Goal: Information Seeking & Learning: Learn about a topic

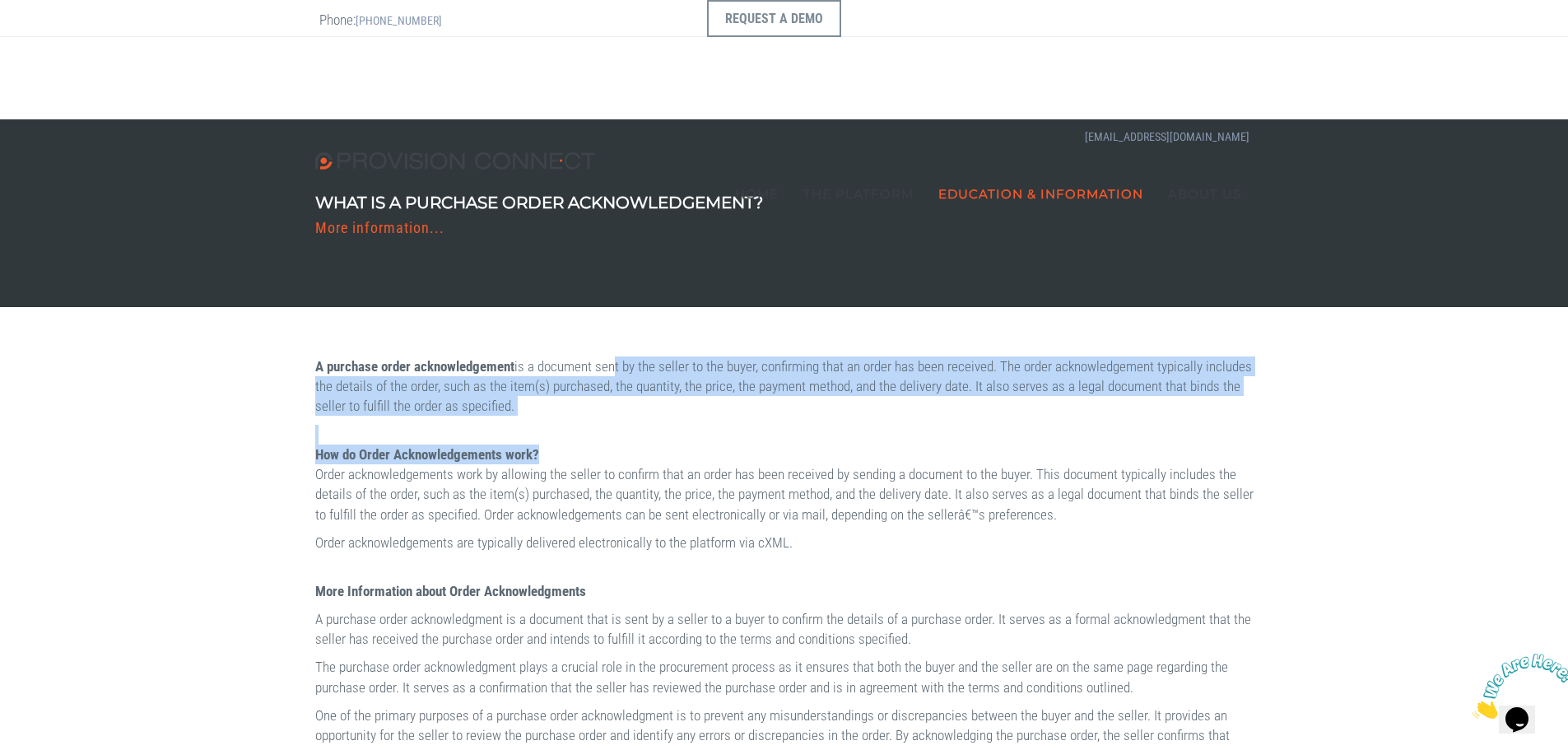
drag, startPoint x: 665, startPoint y: 365, endPoint x: 683, endPoint y: 447, distance: 84.0
click at [683, 447] on div "A purchase order acknowledgement is a document sent by the seller to the buyer,…" at bounding box center [784, 763] width 963 height 815
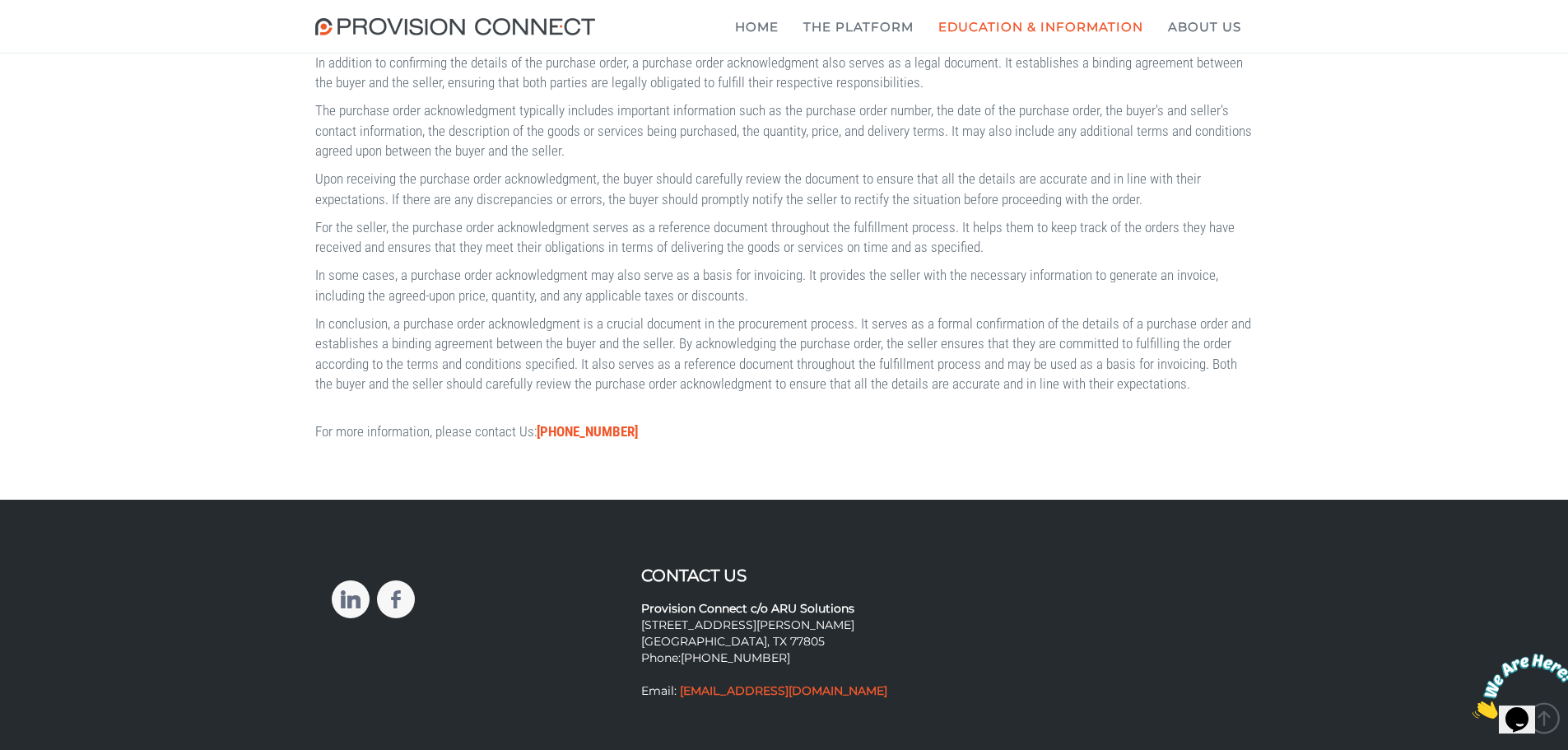
scroll to position [741, 0]
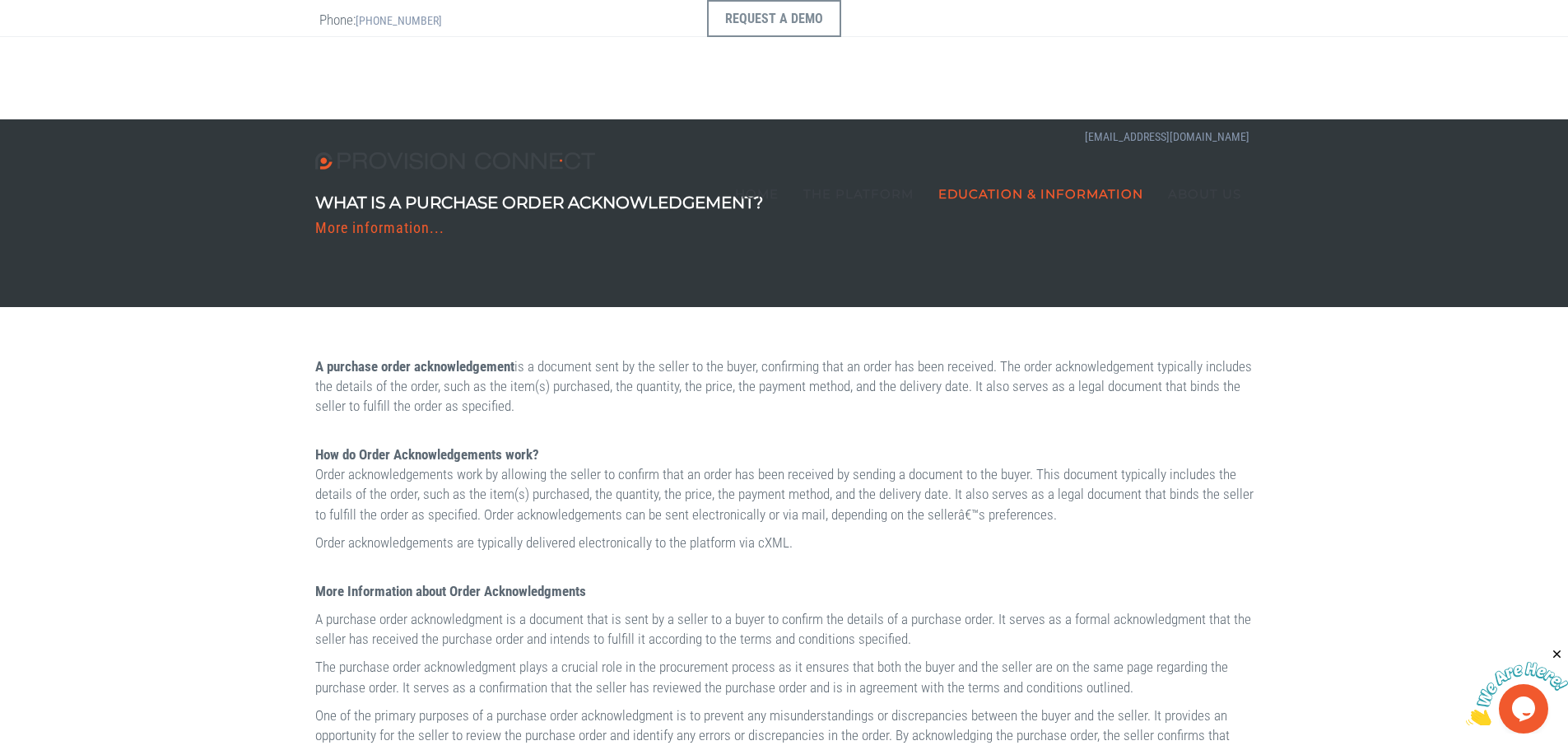
scroll to position [468, 0]
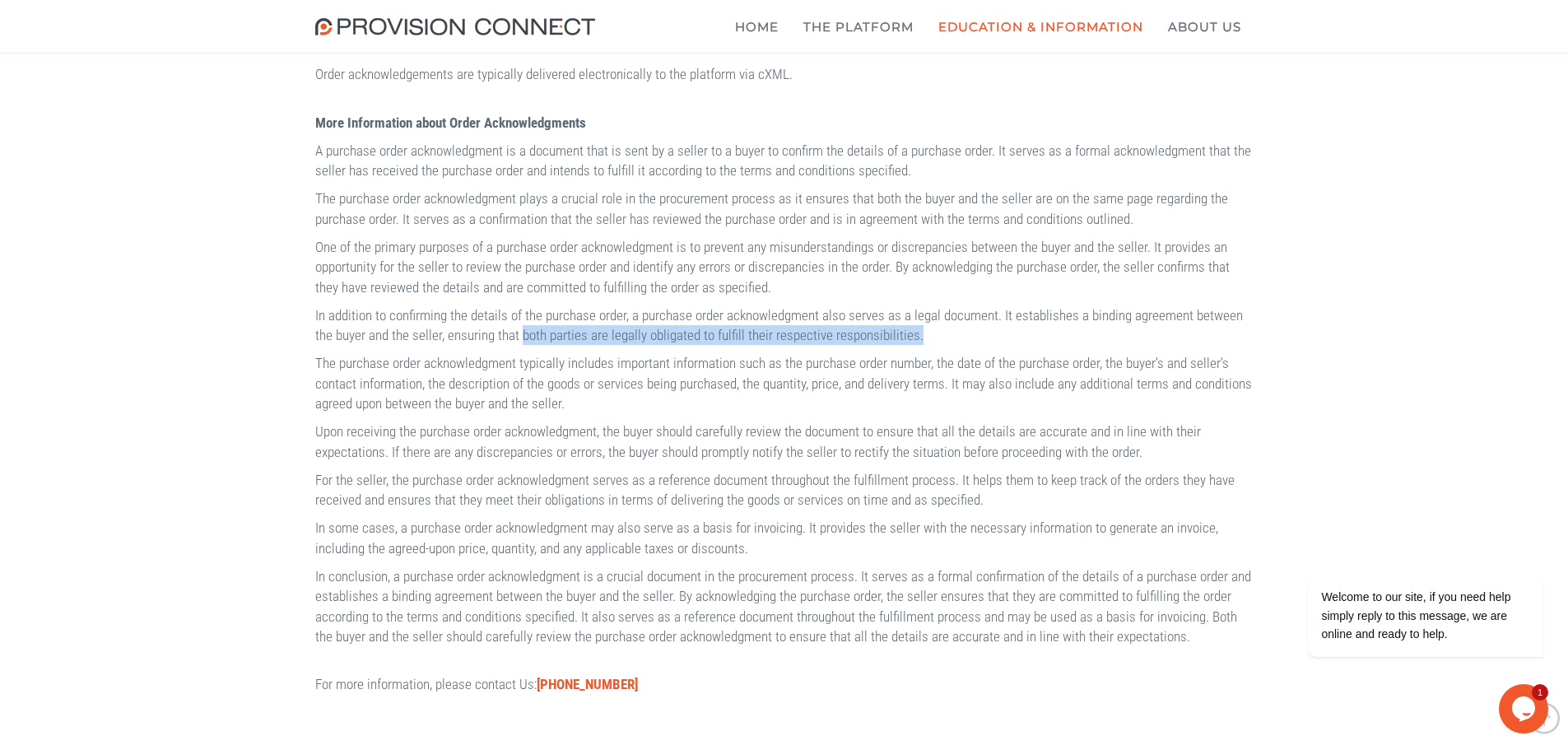
drag, startPoint x: 682, startPoint y: 372, endPoint x: 1146, endPoint y: 379, distance: 464.1
click at [1146, 346] on p "In addition to confirming the details of the purchase order, a purchase order a…" at bounding box center [784, 325] width 938 height 41
copy p "both parties are legally obligated to fulfill their respective responsibilities."
